Goal: Task Accomplishment & Management: Manage account settings

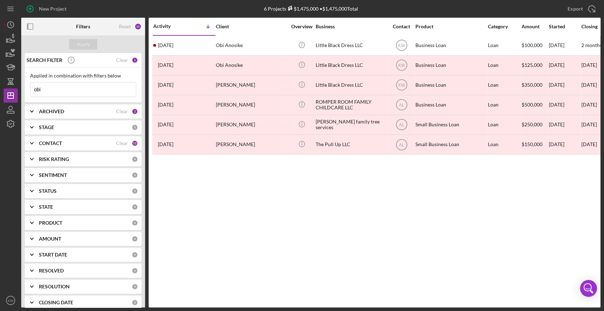
drag, startPoint x: 47, startPoint y: 90, endPoint x: 30, endPoint y: 90, distance: 17.0
click at [30, 90] on div "obi Icon/Menu Close" at bounding box center [83, 89] width 106 height 15
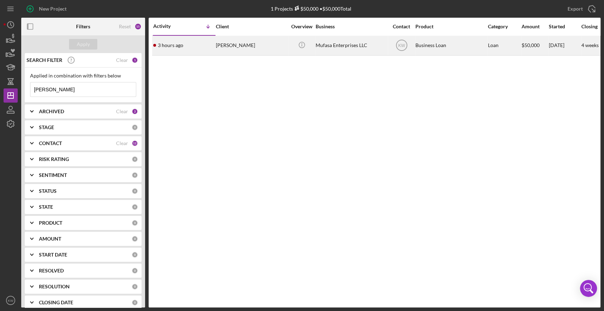
type input "courtney"
click at [326, 53] on div "Mufasa Enterprises LLC" at bounding box center [351, 45] width 71 height 19
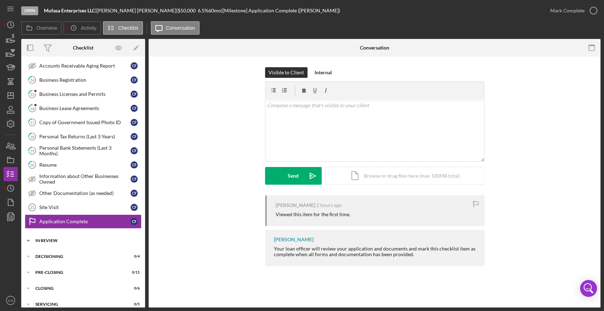
scroll to position [118, 0]
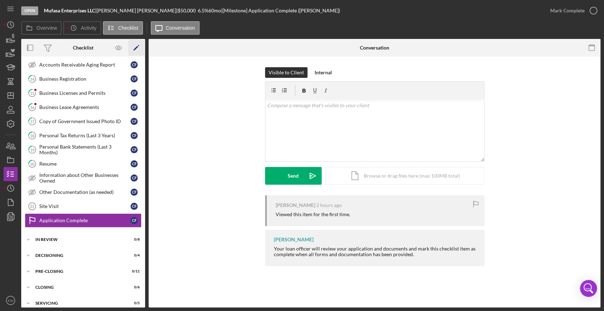
click at [136, 51] on icon "Icon/Edit" at bounding box center [136, 48] width 16 height 16
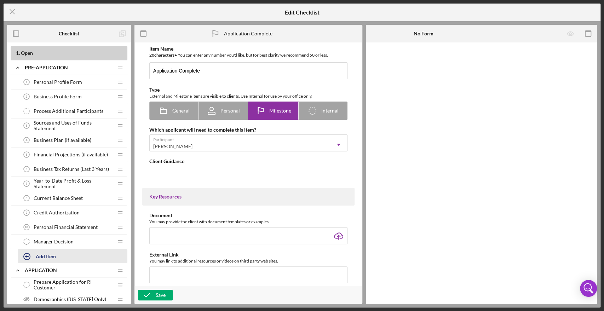
type textarea "<div>Your loan officer will review your application and documents and mark this…"
type textarea "<div>Your loan application is now complete and is in the underwriting stage. We…"
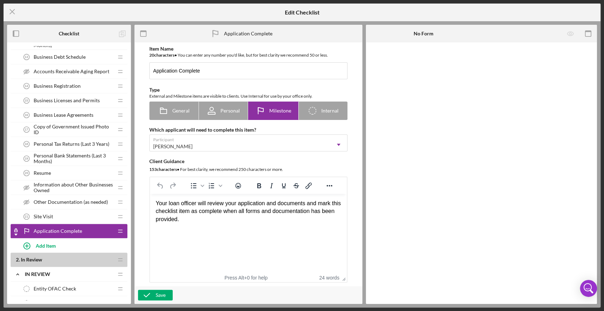
scroll to position [314, 0]
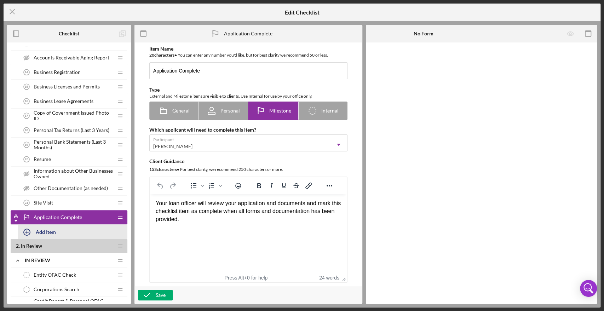
click at [46, 228] on div "Add Item" at bounding box center [46, 231] width 20 height 13
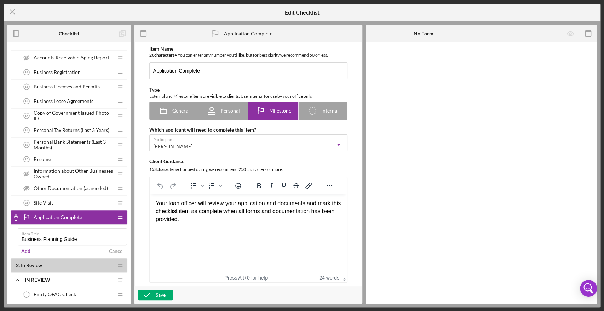
type input "Business Planning Guide"
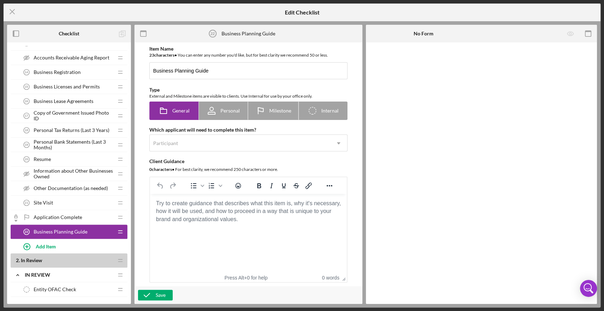
drag, startPoint x: 58, startPoint y: 230, endPoint x: 59, endPoint y: 207, distance: 23.4
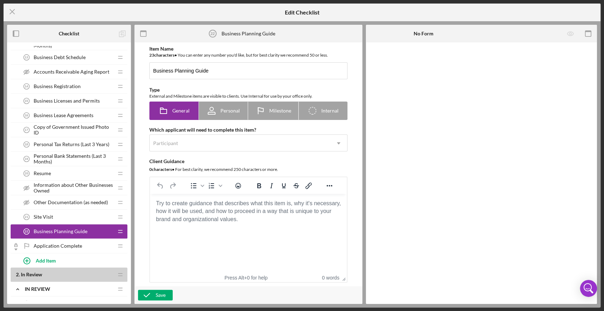
scroll to position [314, 0]
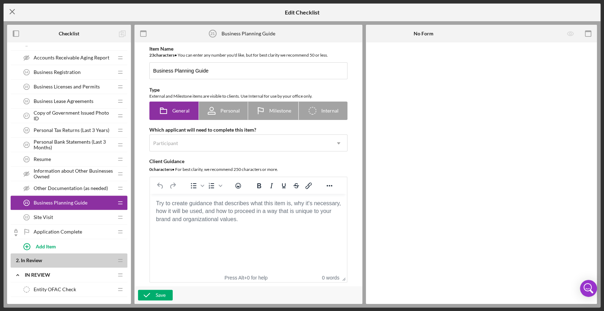
click at [11, 14] on icon "Icon/Menu Close" at bounding box center [13, 12] width 18 height 18
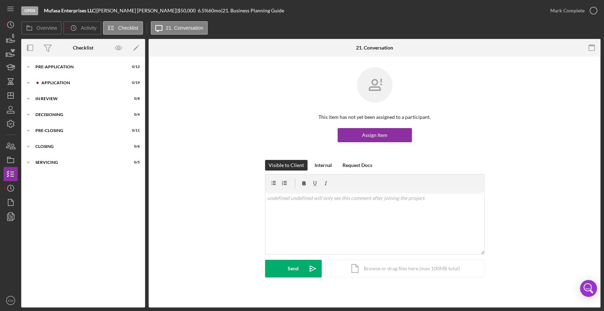
click at [144, 41] on link "Icon/Edit" at bounding box center [136, 48] width 18 height 18
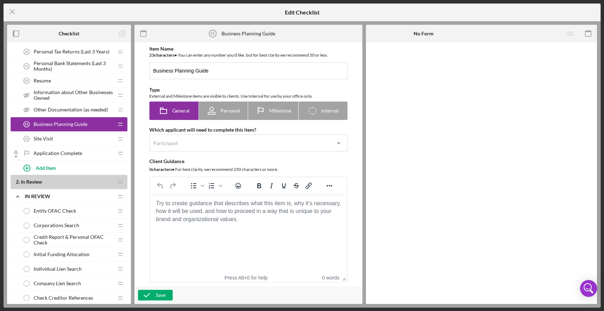
scroll to position [393, 0]
click at [60, 123] on span "Business Planning Guide" at bounding box center [61, 124] width 54 height 6
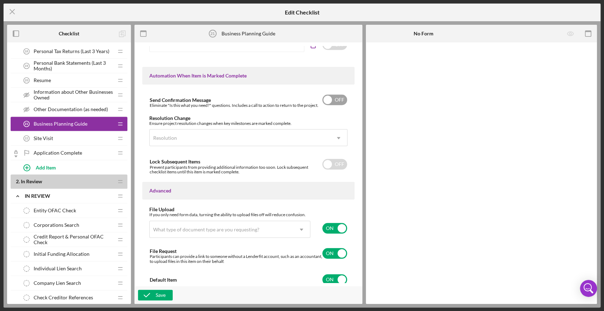
scroll to position [419, 0]
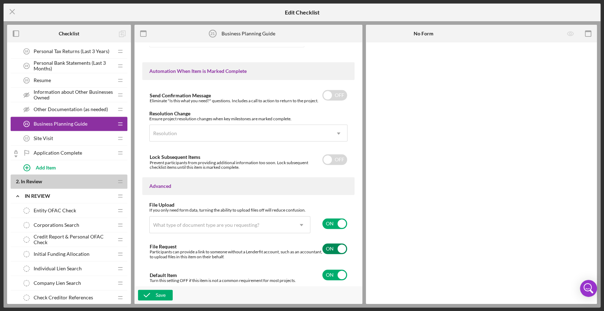
click at [330, 247] on input "checkbox" at bounding box center [334, 249] width 25 height 11
checkbox input "false"
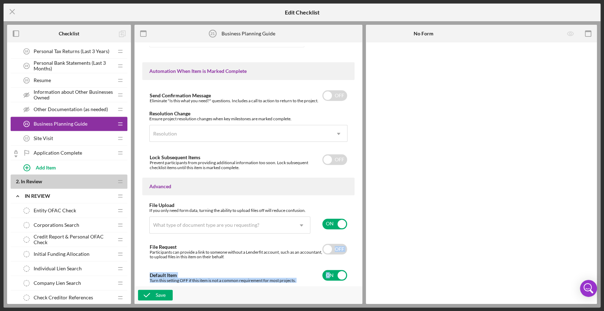
click at [329, 261] on div "File Upload If you only need form data, turning the ability to upload files off…" at bounding box center [248, 242] width 212 height 81
click at [350, 193] on div "Advanced" at bounding box center [248, 187] width 212 height 18
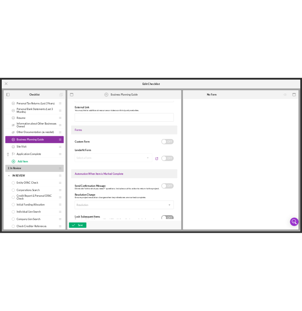
scroll to position [266, 0]
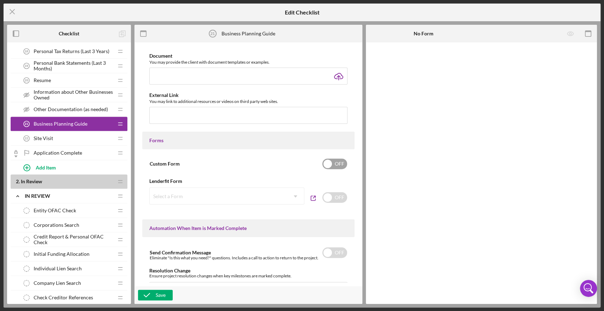
click at [338, 170] on div "Custom Form OFF" at bounding box center [248, 163] width 198 height 15
checkbox input "true"
click at [428, 62] on div "Add Form Element" at bounding box center [414, 62] width 41 height 14
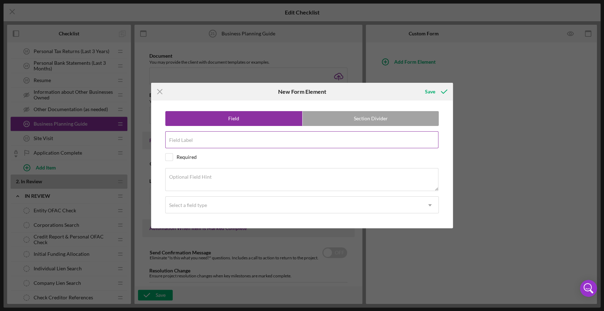
click at [238, 143] on input "Field Label" at bounding box center [302, 139] width 274 height 17
click at [348, 119] on label "Section Divider" at bounding box center [371, 118] width 137 height 14
radio input "false"
radio input "true"
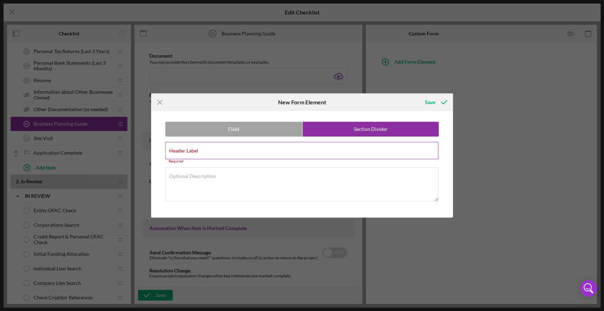
click at [245, 154] on input "Header Label" at bounding box center [302, 150] width 274 height 17
click at [245, 153] on input "Header Label" at bounding box center [302, 150] width 274 height 17
paste input "Use of Funds Notes"
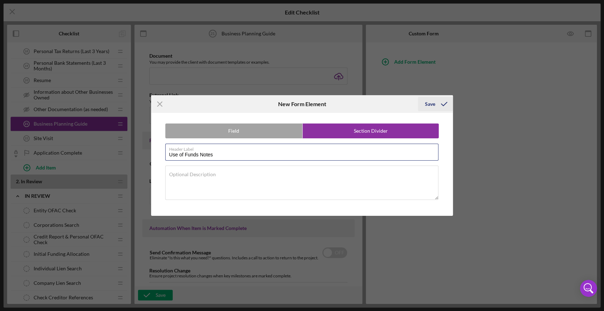
type input "Use of Funds Notes"
click at [434, 105] on div "Save" at bounding box center [430, 104] width 10 height 14
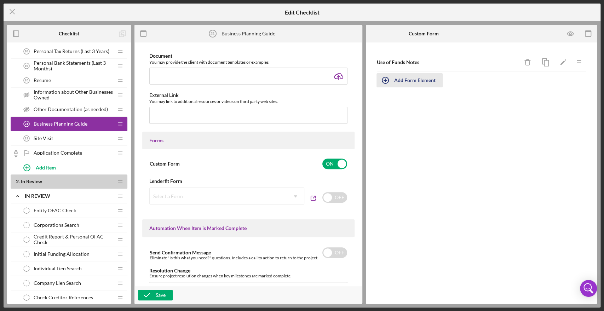
click at [425, 81] on div "Add Form Element" at bounding box center [414, 80] width 41 height 14
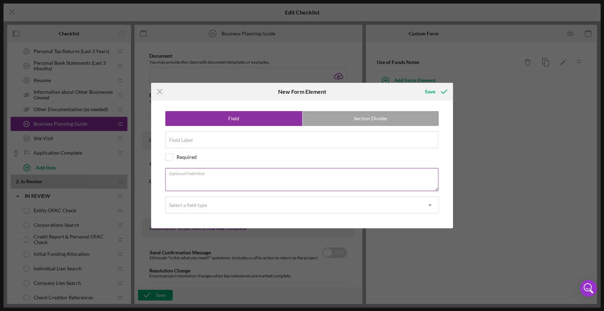
click at [231, 178] on textarea "Optional Field Hint" at bounding box center [302, 179] width 274 height 23
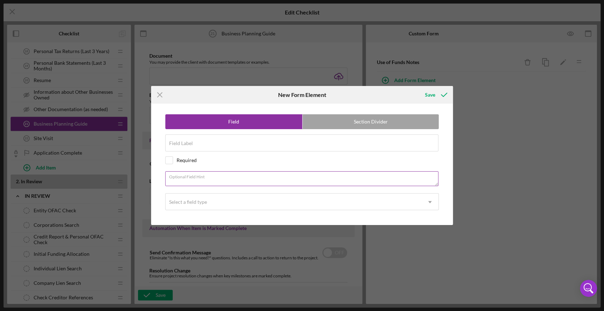
drag, startPoint x: 435, startPoint y: 189, endPoint x: 436, endPoint y: 178, distance: 11.3
click at [436, 178] on div "Optional Field Hint" at bounding box center [302, 180] width 274 height 18
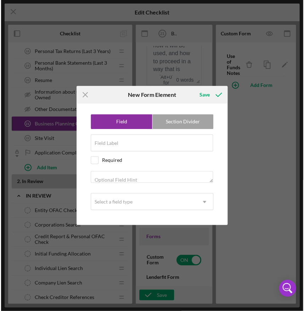
scroll to position [336, 0]
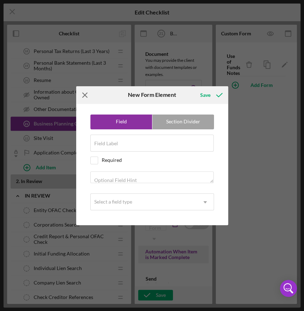
click at [82, 94] on icon "Icon/Menu Close" at bounding box center [85, 95] width 18 height 18
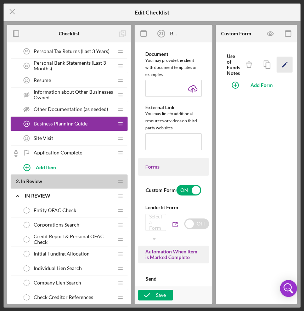
drag, startPoint x: 269, startPoint y: 64, endPoint x: 279, endPoint y: 66, distance: 10.5
click at [279, 66] on div "Use of Funds Notes Icon/Delete Icon/Edit Icon/Drag" at bounding box center [256, 64] width 60 height 23
click at [281, 66] on icon "Icon/Edit" at bounding box center [284, 65] width 16 height 16
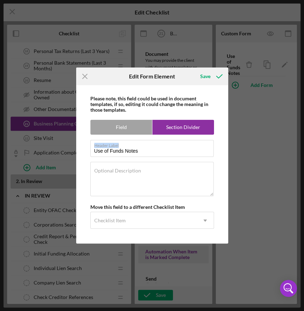
drag, startPoint x: 141, startPoint y: 148, endPoint x: 78, endPoint y: 155, distance: 63.1
click at [78, 155] on div "Please note, this field could be used in document templates, if so, editing it …" at bounding box center [152, 164] width 152 height 159
click at [121, 152] on input "Use of Funds Notes" at bounding box center [151, 148] width 123 height 17
click at [120, 152] on input "Use of Funds Notes" at bounding box center [151, 148] width 123 height 17
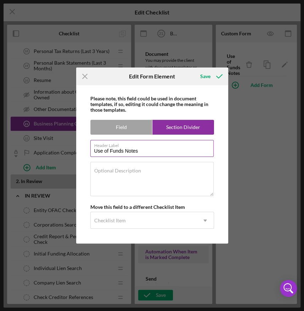
paste input "Company Description & History"
type input "Company Description & History"
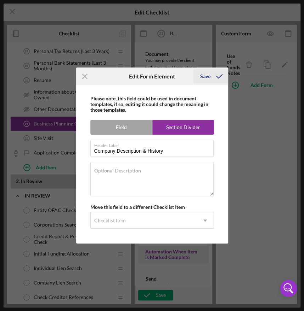
click at [212, 80] on icon "submit" at bounding box center [219, 77] width 18 height 18
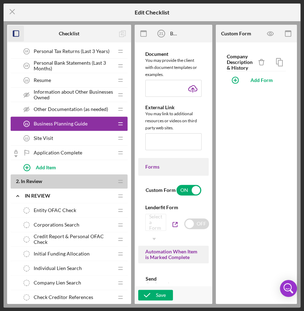
click at [18, 30] on icon "button" at bounding box center [16, 34] width 16 height 16
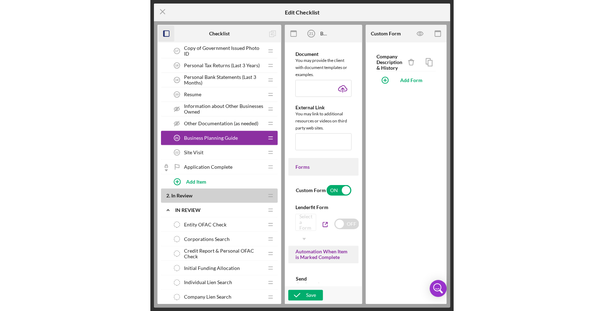
scroll to position [294, 0]
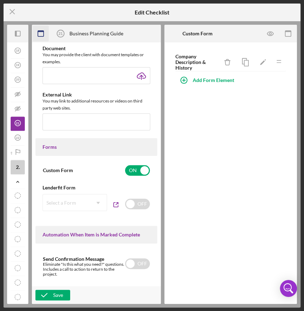
click at [43, 36] on icon "button" at bounding box center [41, 34] width 16 height 16
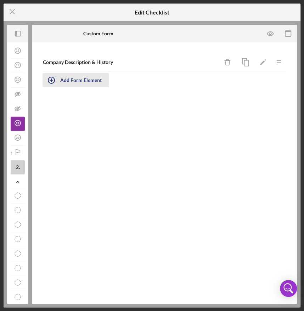
click at [84, 82] on div "Add Form Element" at bounding box center [80, 80] width 41 height 14
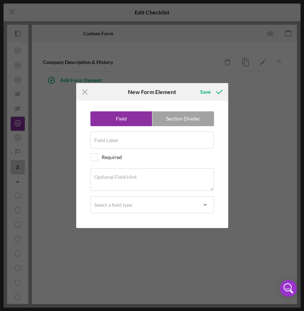
click at [84, 90] on icon "Icon/Menu Close" at bounding box center [85, 92] width 18 height 18
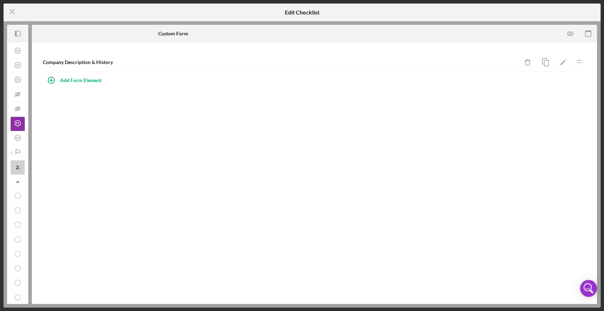
click at [101, 108] on div "Company Description & History Icon/Delete Icon/Edit Icon/Drag Add Form Element" at bounding box center [314, 173] width 565 height 262
click at [16, 124] on tspan "21" at bounding box center [18, 124] width 4 height 4
click at [13, 15] on icon "Icon/Menu Close" at bounding box center [13, 12] width 18 height 18
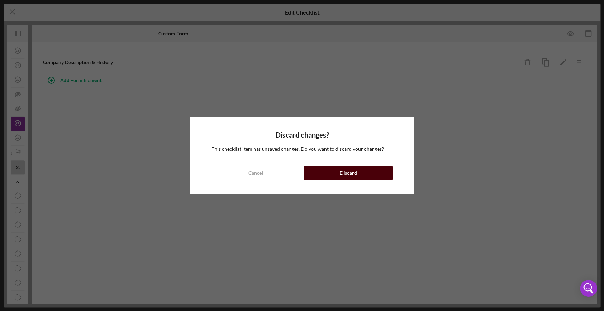
click at [332, 173] on button "Discard" at bounding box center [348, 173] width 89 height 14
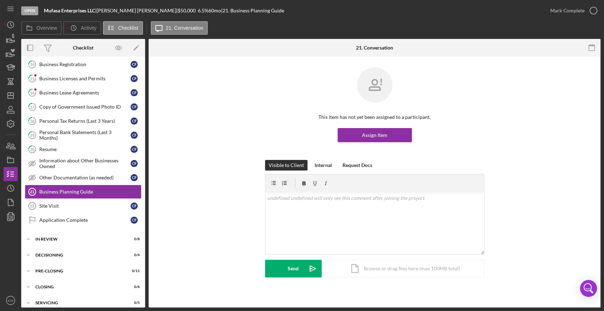
scroll to position [137, 0]
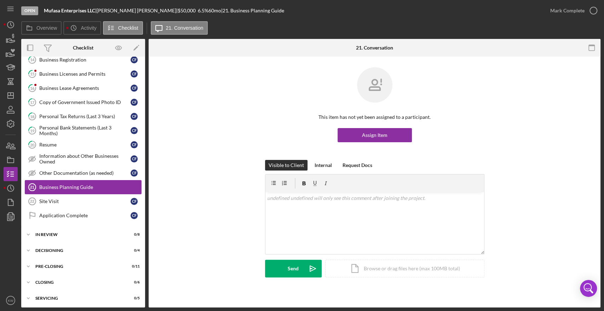
click at [56, 184] on div "Business Planning Guide" at bounding box center [90, 187] width 102 height 6
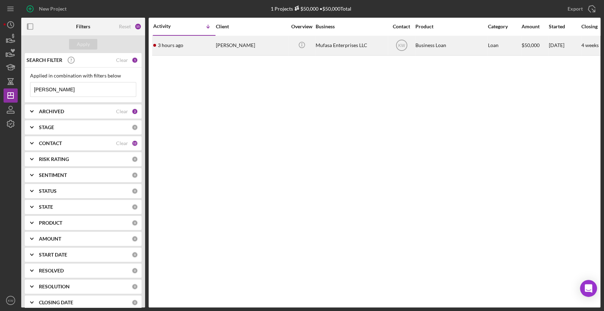
click at [342, 46] on div "Mufasa Enterprises LLC" at bounding box center [351, 45] width 71 height 19
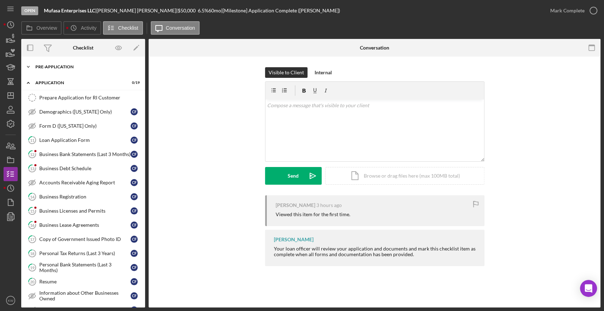
click at [66, 72] on div "Icon/Expander Pre-Application 0 / 12" at bounding box center [83, 67] width 124 height 14
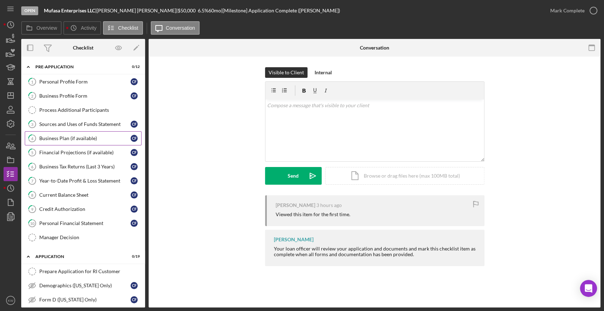
click at [60, 137] on div "Business Plan (if available)" at bounding box center [84, 139] width 91 height 6
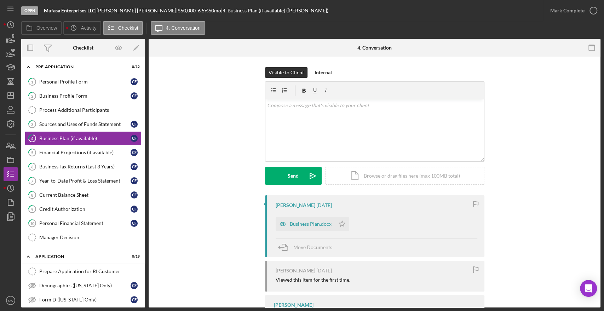
scroll to position [37, 0]
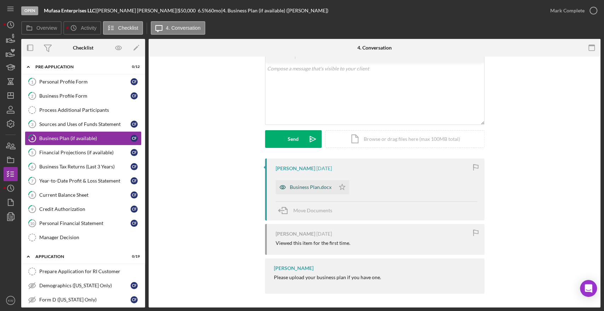
click at [310, 185] on div "Business Plan.docx" at bounding box center [311, 187] width 42 height 6
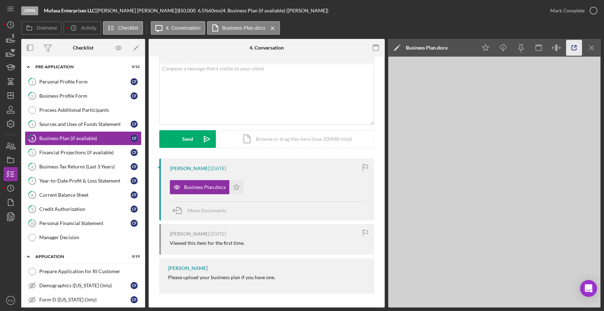
click at [571, 48] on icon "button" at bounding box center [574, 48] width 16 height 16
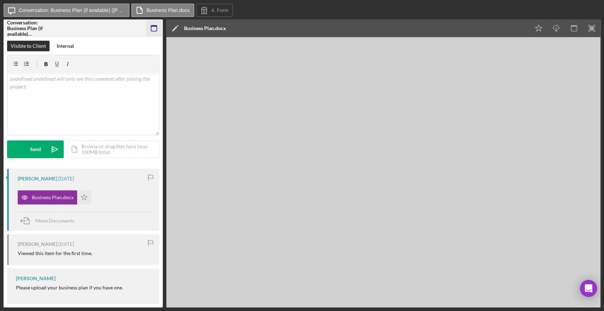
click at [153, 32] on icon "button" at bounding box center [154, 29] width 16 height 16
